Goal: Information Seeking & Learning: Learn about a topic

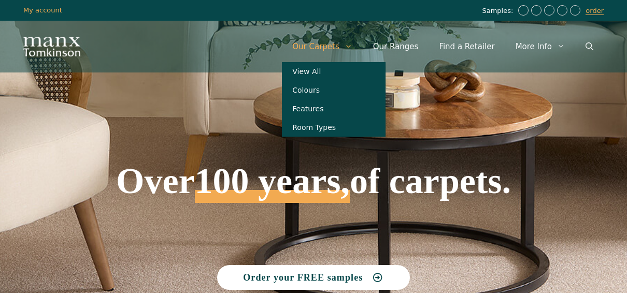
click at [343, 46] on link "Our Carpets" at bounding box center [322, 46] width 81 height 31
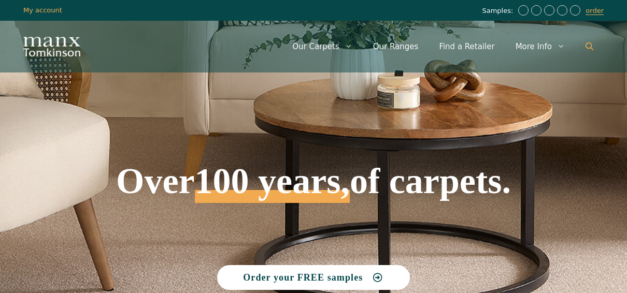
click at [593, 52] on link "Open Search Bar" at bounding box center [589, 46] width 29 height 31
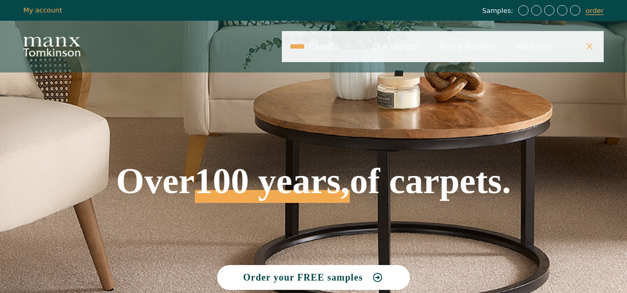
type input "*****"
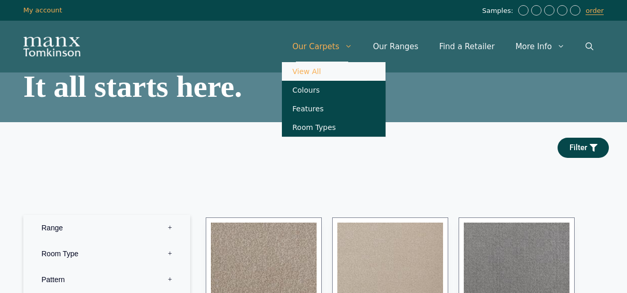
click at [343, 72] on link "View All" at bounding box center [334, 71] width 104 height 19
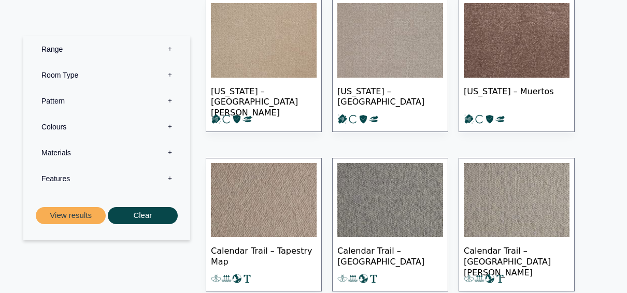
scroll to position [415, 0]
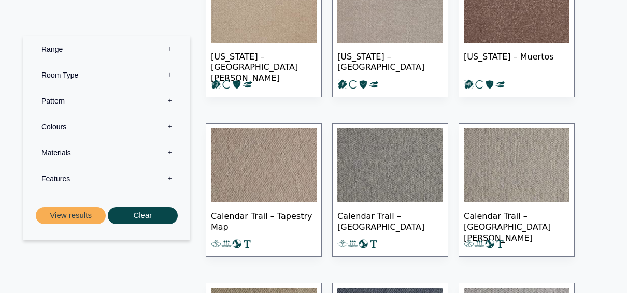
click at [259, 164] on img at bounding box center [264, 166] width 106 height 75
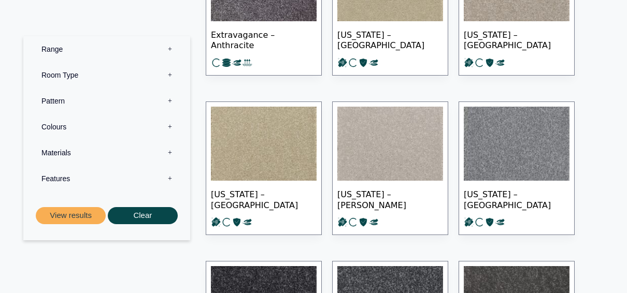
scroll to position [1866, 0]
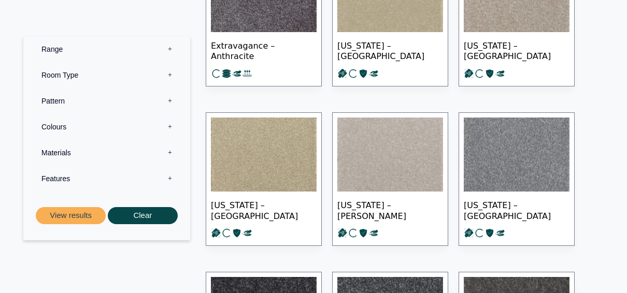
click at [62, 51] on label "Range 0" at bounding box center [106, 49] width 151 height 26
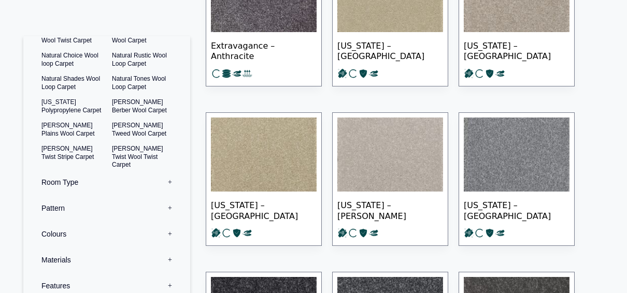
scroll to position [52, 0]
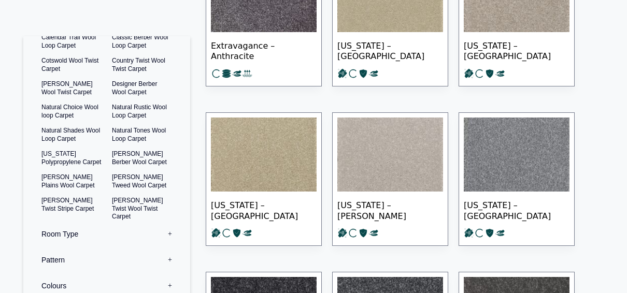
click at [146, 35] on div "Range 1 Bermuda Polypropylene Carpet Cadiz Wool Loop Carpet Calendar Trail Wool…" at bounding box center [106, 150] width 167 height 300
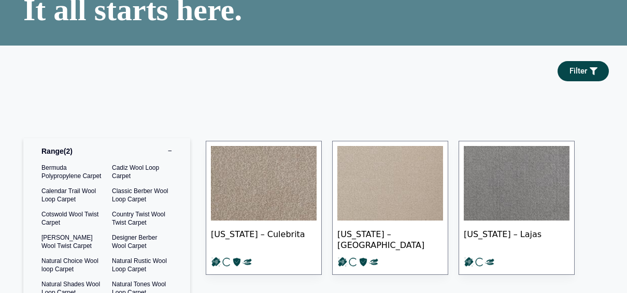
scroll to position [0, 0]
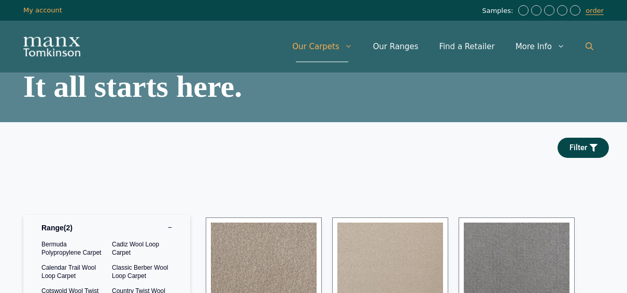
click at [589, 41] on link "Open Search Bar" at bounding box center [589, 46] width 29 height 31
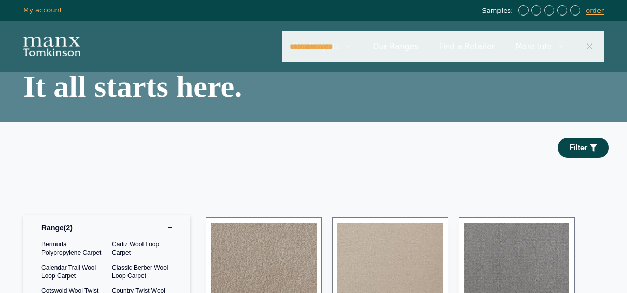
type input "**********"
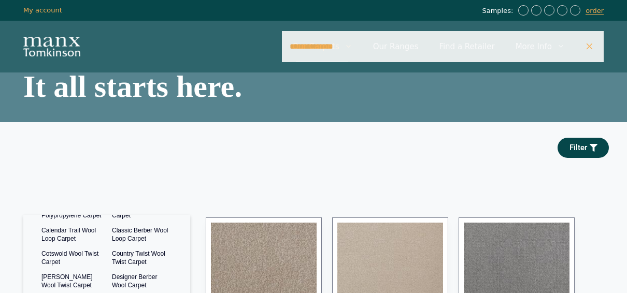
scroll to position [52, 0]
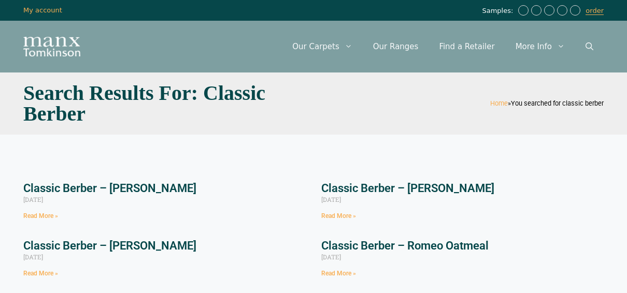
click at [113, 189] on link "Classic Berber – Juliet Slate" at bounding box center [109, 188] width 173 height 13
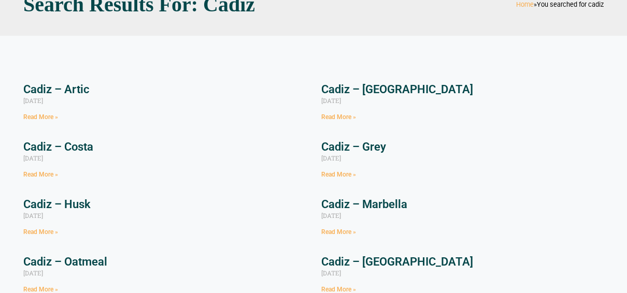
scroll to position [104, 0]
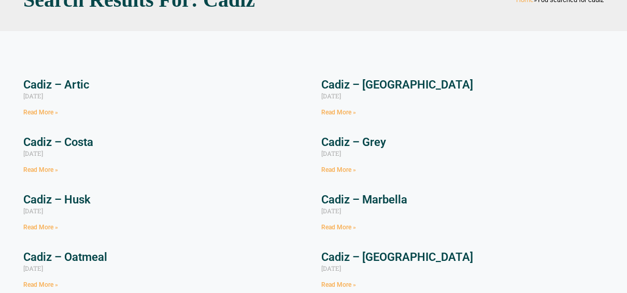
click at [383, 83] on link "Cadiz – [GEOGRAPHIC_DATA]" at bounding box center [397, 84] width 152 height 13
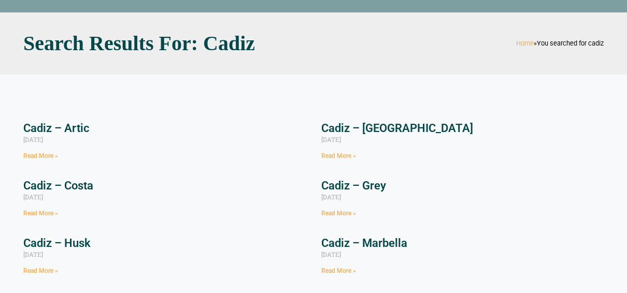
scroll to position [0, 0]
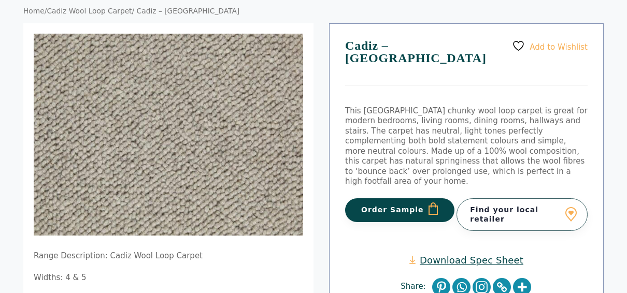
scroll to position [104, 0]
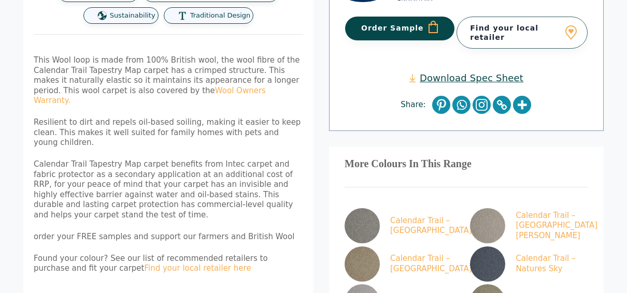
scroll to position [518, 0]
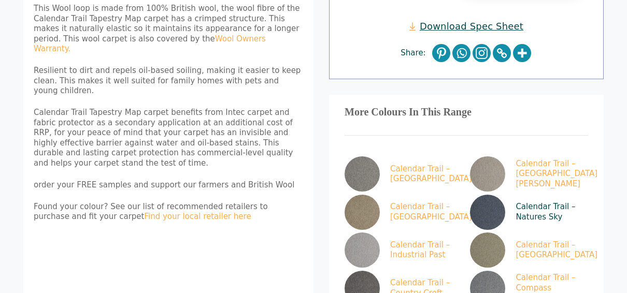
click at [486, 195] on img at bounding box center [487, 212] width 35 height 35
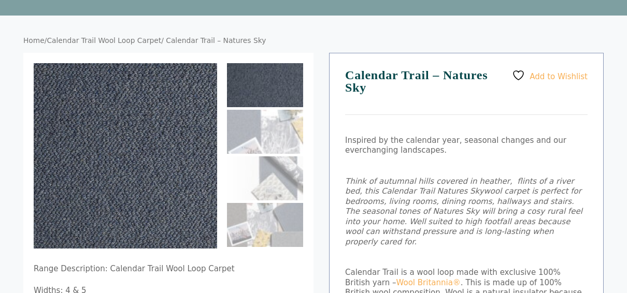
scroll to position [156, 0]
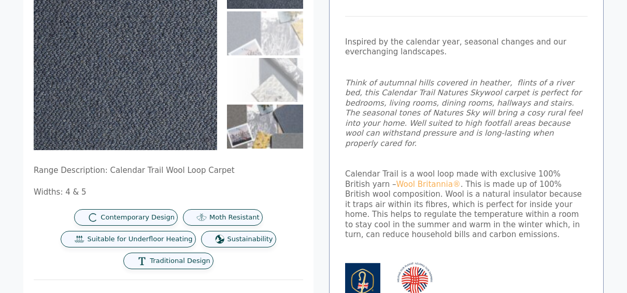
click at [261, 124] on img at bounding box center [265, 127] width 76 height 44
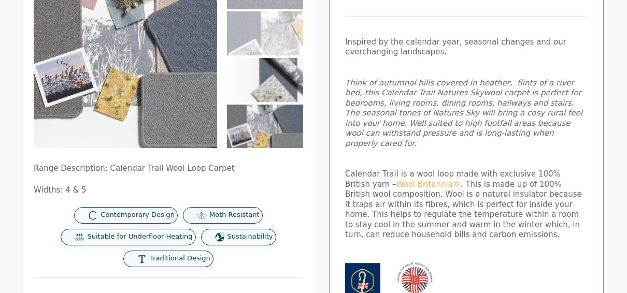
click at [277, 86] on img at bounding box center [265, 80] width 76 height 44
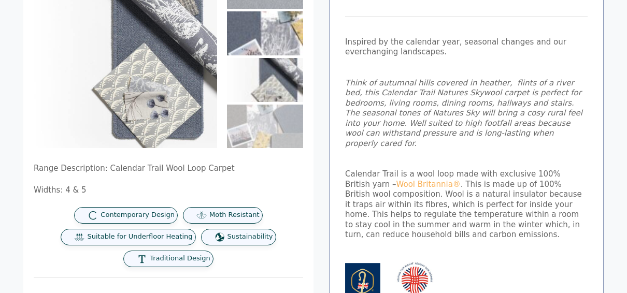
click at [294, 40] on img at bounding box center [265, 33] width 76 height 44
